Goal: Task Accomplishment & Management: Use online tool/utility

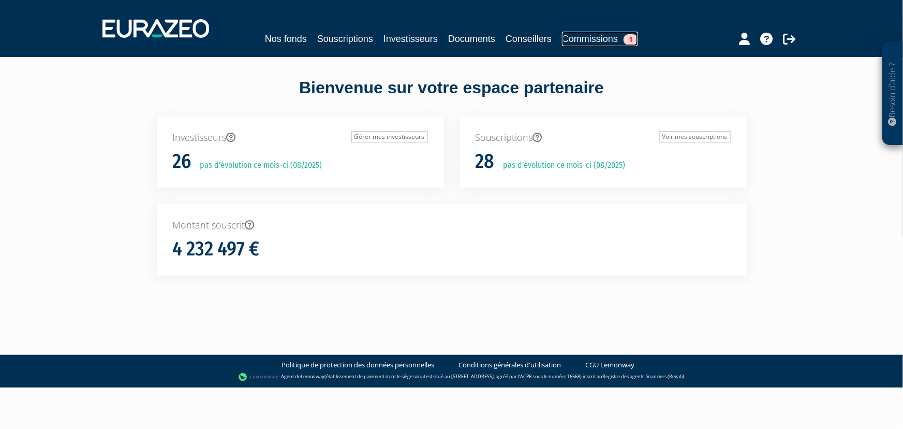
click at [611, 35] on link "Commissions 1" at bounding box center [600, 39] width 76 height 14
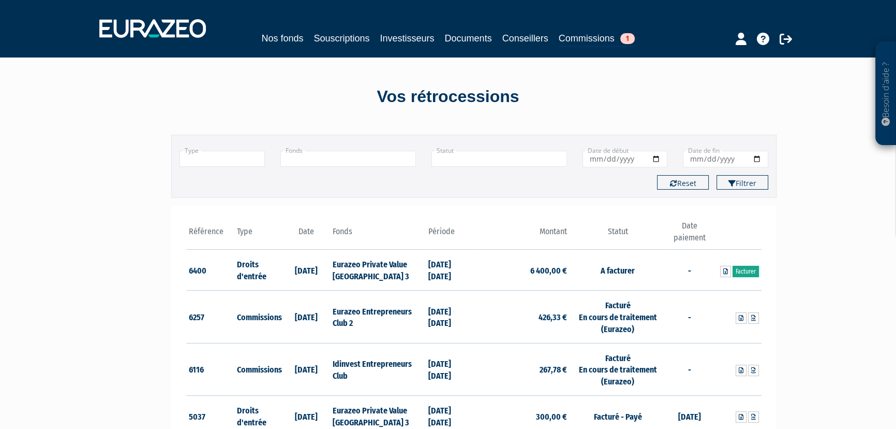
click at [745, 270] on link "Facturer" at bounding box center [746, 270] width 26 height 11
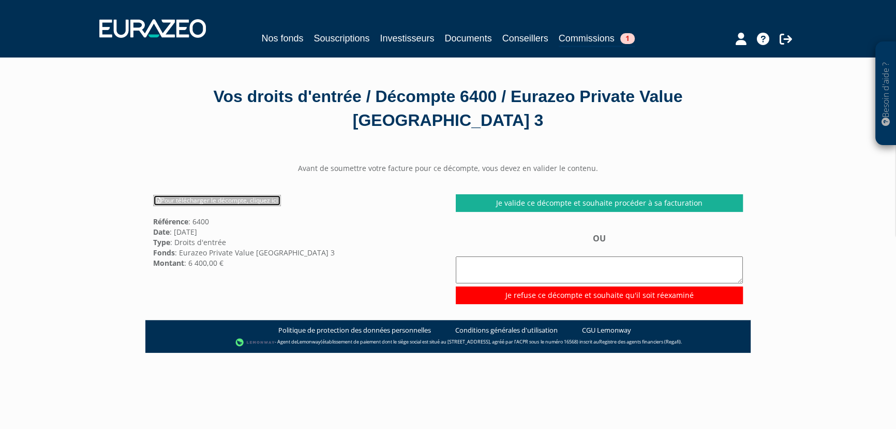
click at [213, 197] on link "Pour télécharger le décompte, cliquez ici" at bounding box center [217, 200] width 128 height 11
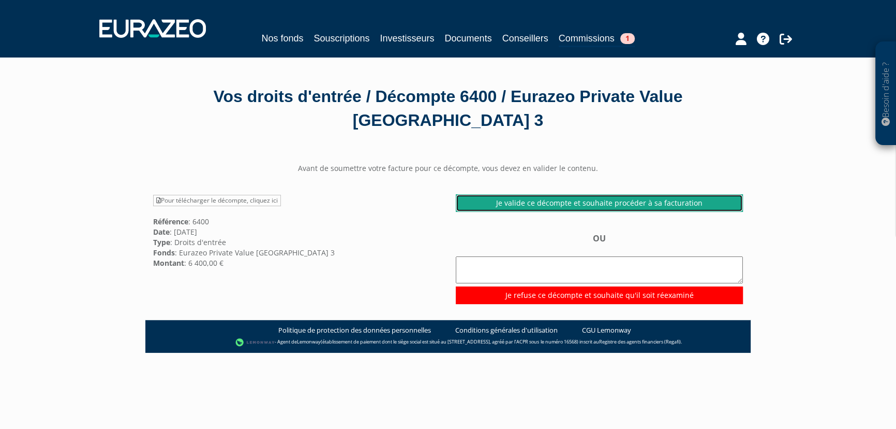
click at [554, 200] on link "Je valide ce décompte et souhaite procéder à sa facturation" at bounding box center [599, 203] width 287 height 18
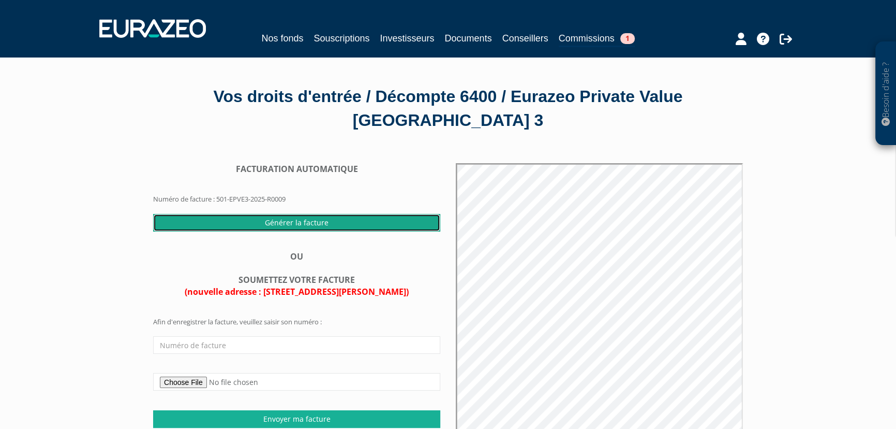
click at [304, 219] on input "Générer la facture" at bounding box center [296, 223] width 287 height 18
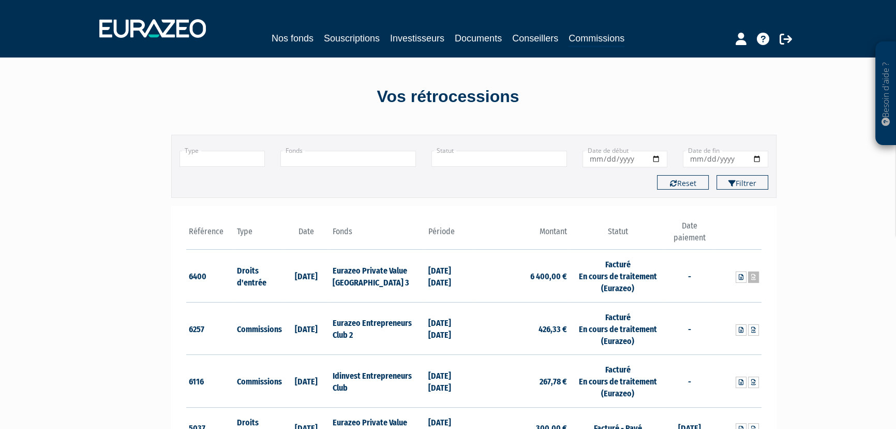
click at [754, 278] on icon at bounding box center [753, 277] width 5 height 6
